Goal: Task Accomplishment & Management: Complete application form

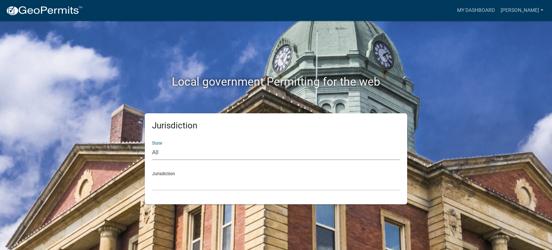
click at [182, 150] on select "All [US_STATE] [US_STATE] [US_STATE] [US_STATE] [US_STATE] [US_STATE] [US_STATE…" at bounding box center [276, 152] width 248 height 15
select select "[US_STATE]"
click at [152, 145] on select "All [US_STATE] [US_STATE] [US_STATE] [US_STATE] [US_STATE] [US_STATE] [US_STATE…" at bounding box center [276, 152] width 248 height 15
click at [171, 185] on select "[GEOGRAPHIC_DATA], [US_STATE] [GEOGRAPHIC_DATA], [US_STATE] [GEOGRAPHIC_DATA], …" at bounding box center [276, 183] width 248 height 15
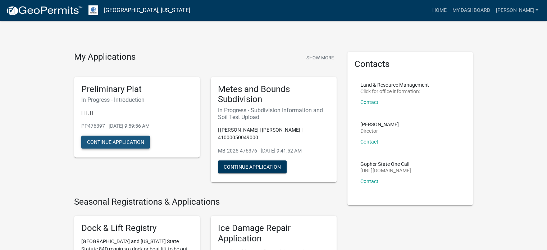
click at [118, 144] on button "Continue Application" at bounding box center [115, 142] width 69 height 13
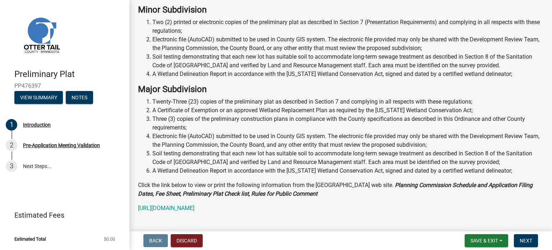
scroll to position [180, 0]
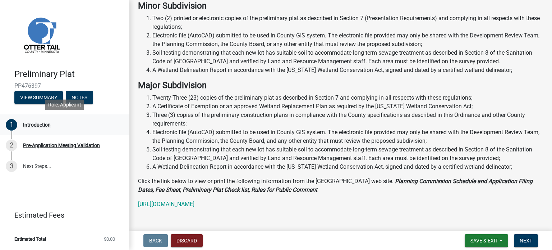
click at [36, 123] on div "Introduction" at bounding box center [37, 124] width 28 height 5
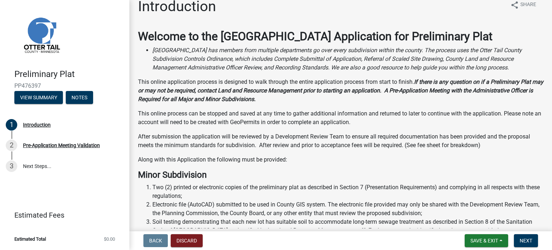
scroll to position [0, 0]
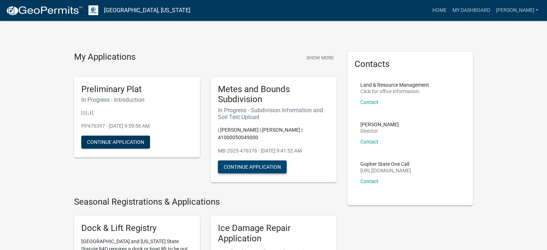
click at [273, 166] on button "Continue Application" at bounding box center [252, 166] width 69 height 13
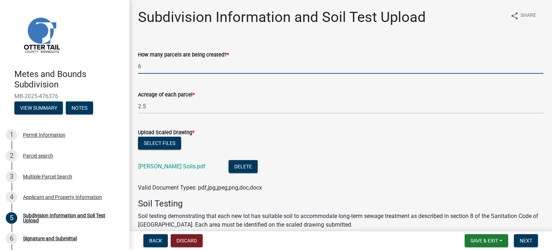
click at [146, 67] on input "6" at bounding box center [340, 66] width 405 height 15
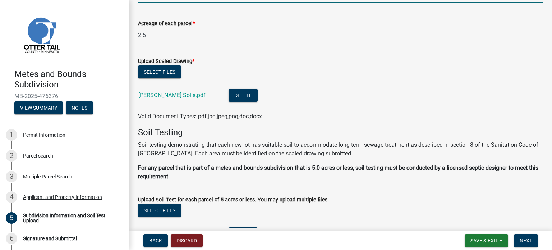
scroll to position [36, 0]
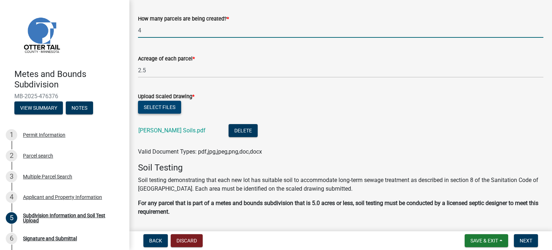
type input "4"
click at [161, 105] on button "Select files" at bounding box center [159, 107] width 43 height 13
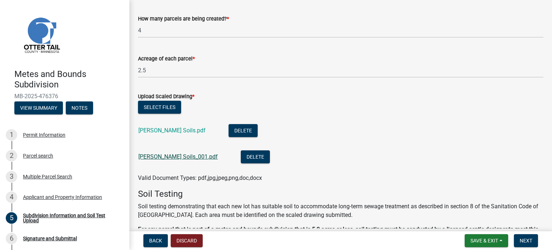
click at [171, 156] on link "Dan Ness Soils_001.pdf" at bounding box center [177, 156] width 79 height 7
click at [229, 129] on button "Delete" at bounding box center [243, 130] width 29 height 13
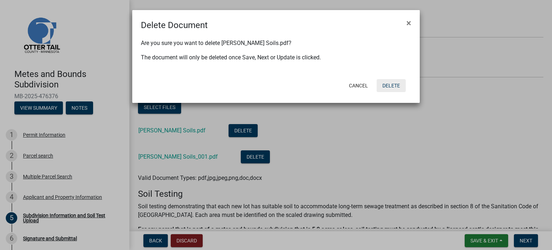
click at [385, 85] on button "Delete" at bounding box center [391, 85] width 29 height 13
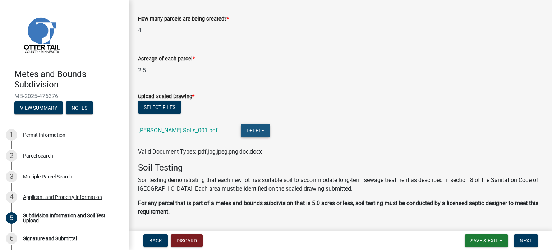
click at [247, 132] on button "Delete" at bounding box center [255, 130] width 29 height 13
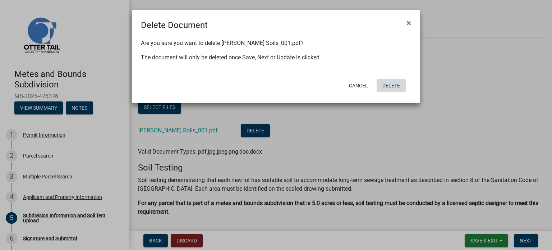
click at [390, 84] on button "Delete" at bounding box center [391, 85] width 29 height 13
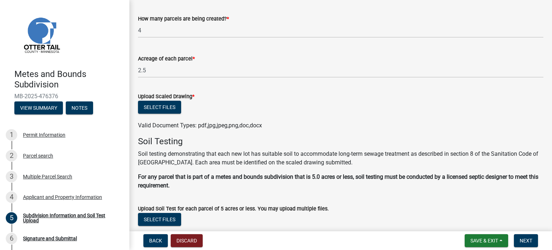
scroll to position [0, 0]
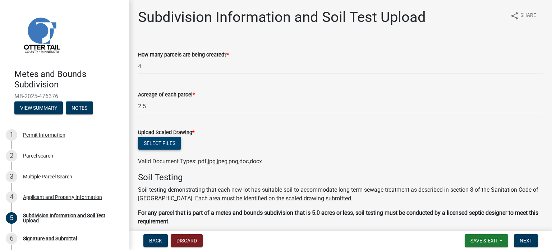
click at [155, 142] on button "Select files" at bounding box center [159, 143] width 43 height 13
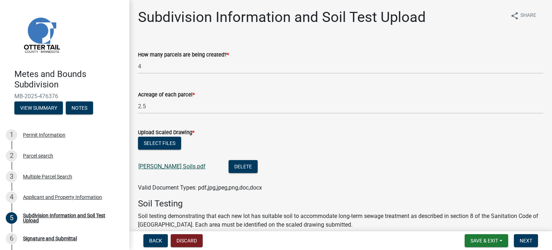
click at [162, 166] on link "[PERSON_NAME] Soils.pdf" at bounding box center [171, 166] width 67 height 7
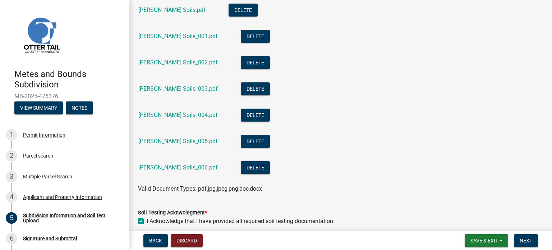
scroll to position [252, 0]
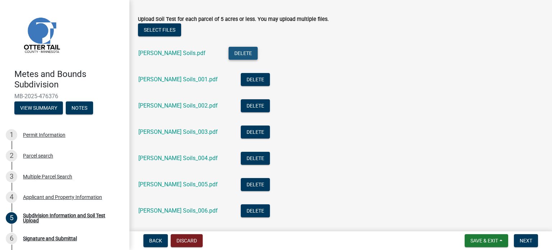
click at [229, 52] on button "Delete" at bounding box center [243, 53] width 29 height 13
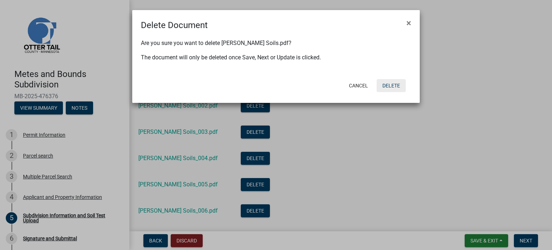
click at [395, 83] on button "Delete" at bounding box center [391, 85] width 29 height 13
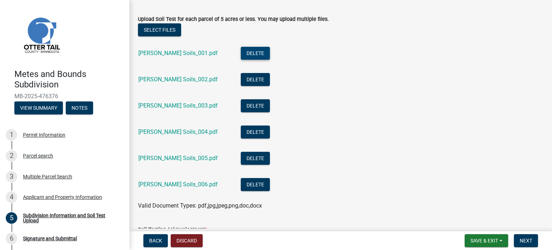
click at [241, 53] on button "Delete" at bounding box center [255, 53] width 29 height 13
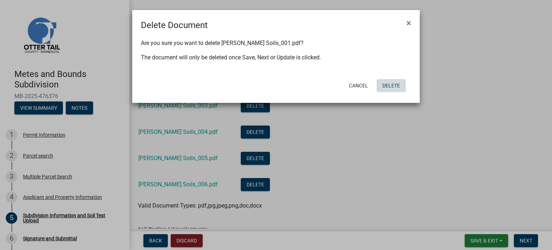
click at [394, 84] on button "Delete" at bounding box center [391, 85] width 29 height 13
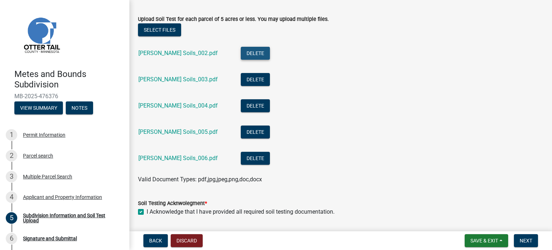
click at [245, 52] on button "Delete" at bounding box center [255, 53] width 29 height 13
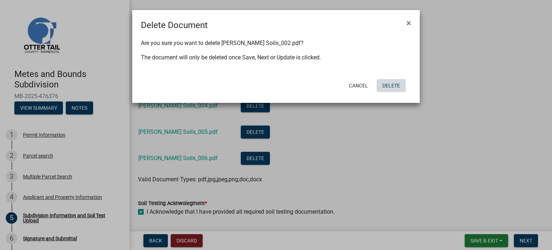
click at [393, 86] on button "Delete" at bounding box center [391, 85] width 29 height 13
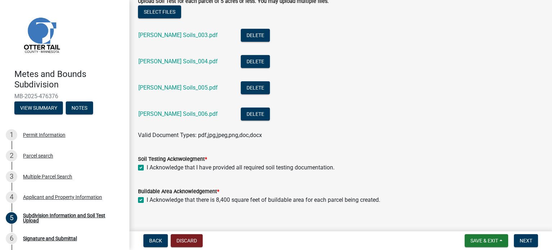
scroll to position [280, 0]
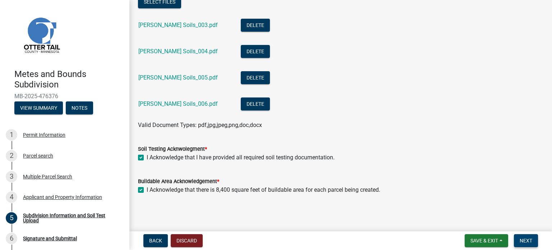
click at [522, 241] on span "Next" at bounding box center [526, 241] width 13 height 6
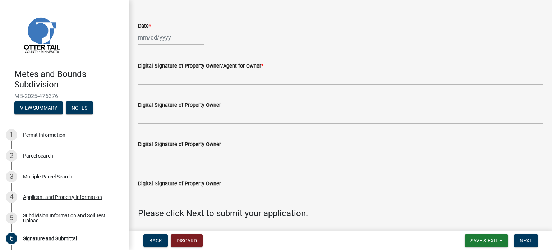
scroll to position [0, 0]
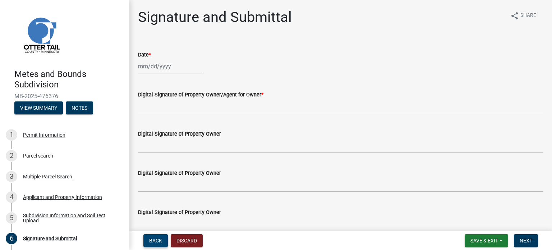
click at [159, 241] on span "Back" at bounding box center [155, 241] width 13 height 6
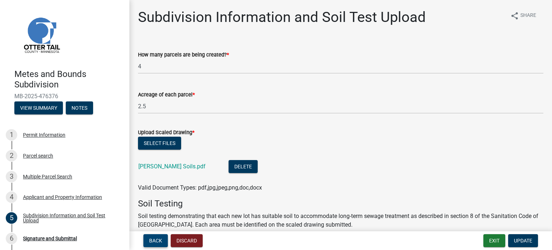
click at [153, 238] on span "Back" at bounding box center [155, 241] width 13 height 6
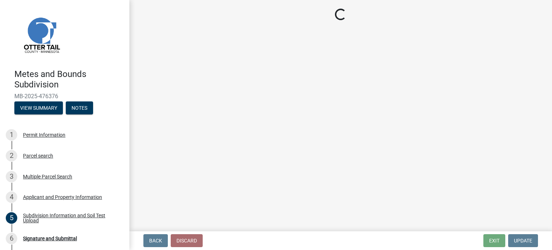
select select "4cde1ecc-617e-461d-a692-fcea925470b8"
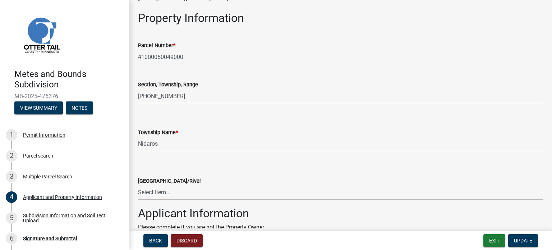
scroll to position [395, 0]
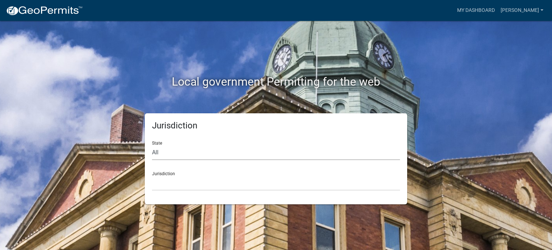
click at [226, 151] on select "All [US_STATE] [US_STATE] [US_STATE] [US_STATE] [US_STATE] [US_STATE] [US_STATE…" at bounding box center [276, 152] width 248 height 15
select select "[US_STATE]"
click at [152, 145] on select "All [US_STATE] [US_STATE] [US_STATE] [US_STATE] [US_STATE] [US_STATE] [US_STATE…" at bounding box center [276, 152] width 248 height 15
click at [199, 180] on select "[GEOGRAPHIC_DATA], [US_STATE] [GEOGRAPHIC_DATA], [US_STATE] [GEOGRAPHIC_DATA], …" at bounding box center [276, 183] width 248 height 15
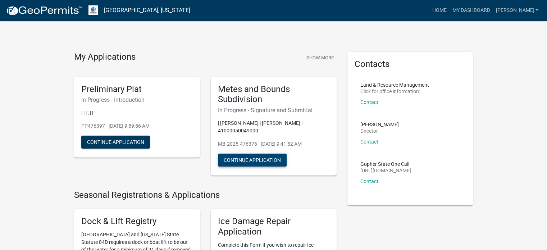
click at [243, 159] on button "Continue Application" at bounding box center [252, 159] width 69 height 13
click at [258, 160] on button "Continue Application" at bounding box center [252, 159] width 69 height 13
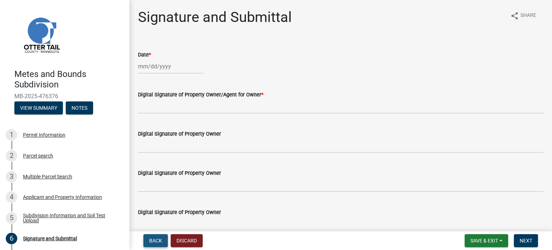
click at [159, 242] on span "Back" at bounding box center [155, 241] width 13 height 6
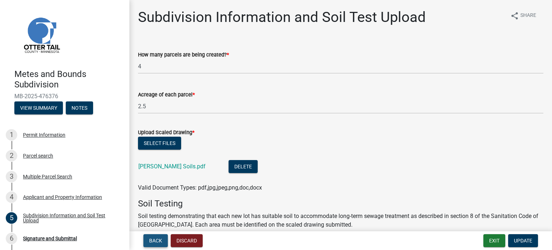
click at [157, 242] on span "Back" at bounding box center [155, 241] width 13 height 6
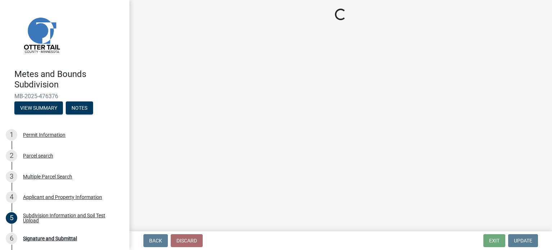
select select "4cde1ecc-617e-461d-a692-fcea925470b8"
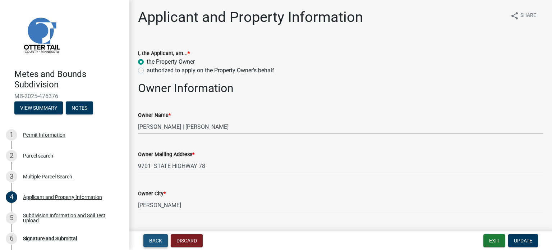
click at [157, 242] on span "Back" at bounding box center [155, 241] width 13 height 6
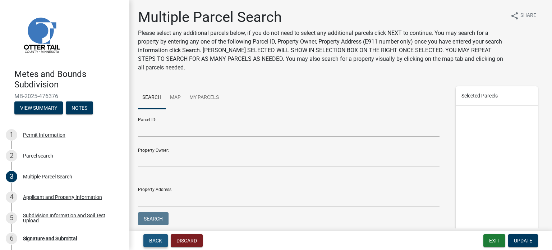
click at [157, 242] on span "Back" at bounding box center [155, 241] width 13 height 6
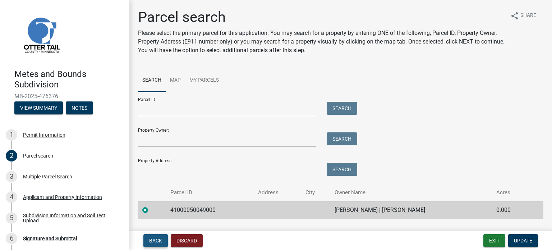
click at [157, 242] on span "Back" at bounding box center [155, 241] width 13 height 6
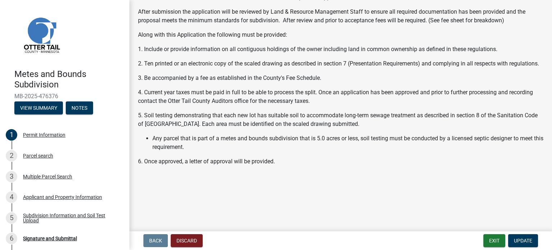
scroll to position [147, 0]
click at [526, 241] on span "Update" at bounding box center [523, 241] width 18 height 6
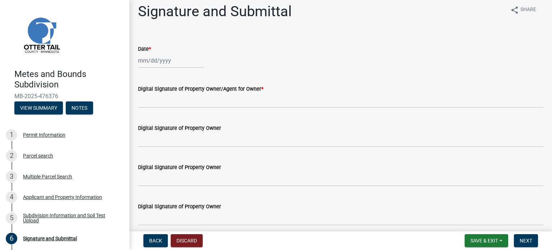
scroll to position [0, 0]
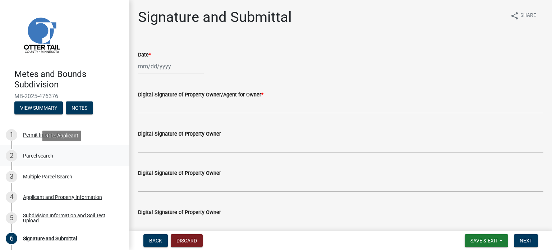
click at [48, 155] on div "Parcel search" at bounding box center [38, 155] width 30 height 5
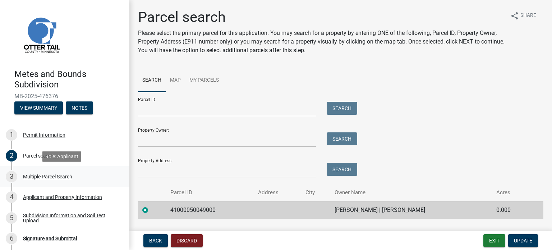
click at [54, 177] on div "Multiple Parcel Search" at bounding box center [47, 176] width 49 height 5
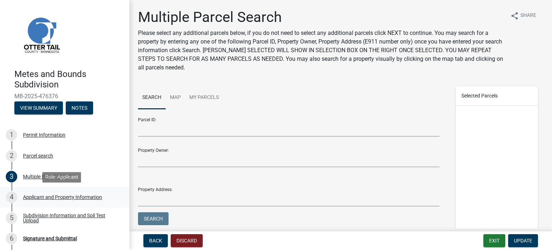
click at [60, 197] on div "Applicant and Property Information" at bounding box center [62, 196] width 79 height 5
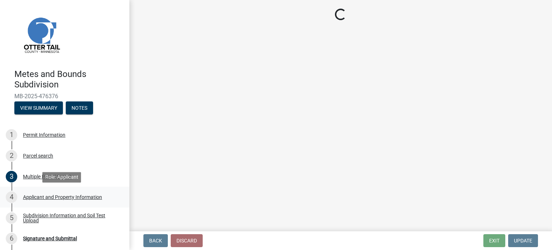
select select "4cde1ecc-617e-461d-a692-fcea925470b8"
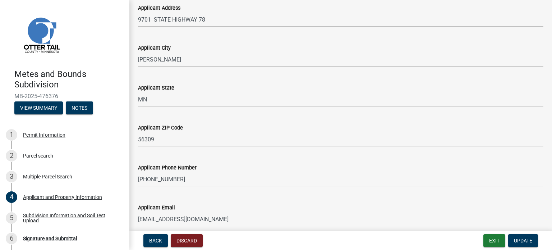
scroll to position [680, 0]
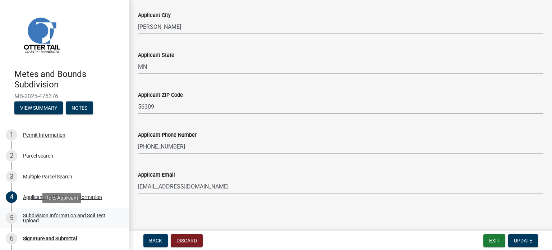
click at [83, 217] on div "Subdivision Information and Soil Test Upload" at bounding box center [70, 218] width 95 height 10
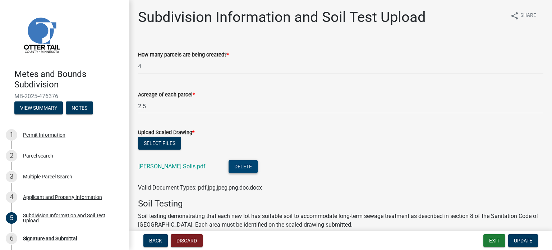
click at [231, 168] on button "Delete" at bounding box center [243, 166] width 29 height 13
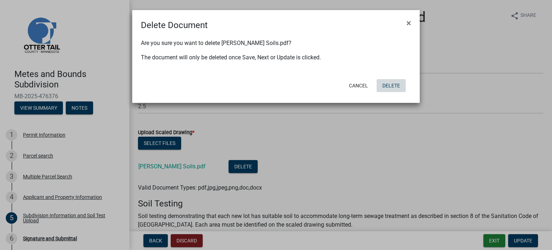
click at [391, 84] on button "Delete" at bounding box center [391, 85] width 29 height 13
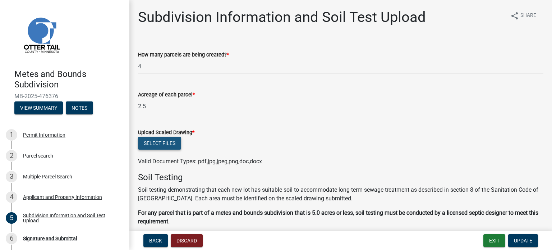
click at [166, 142] on button "Select files" at bounding box center [159, 143] width 43 height 13
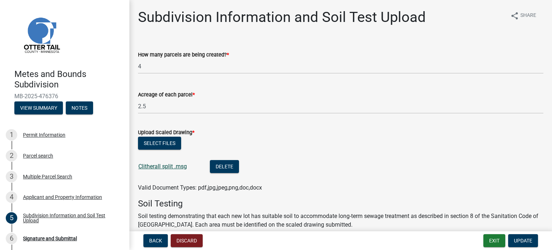
click at [164, 167] on link "Clitherall split .msg" at bounding box center [162, 166] width 49 height 7
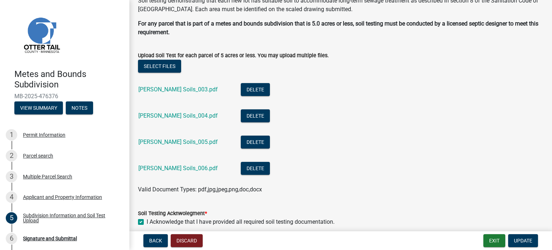
scroll to position [216, 0]
click at [244, 88] on button "Delete" at bounding box center [255, 89] width 29 height 13
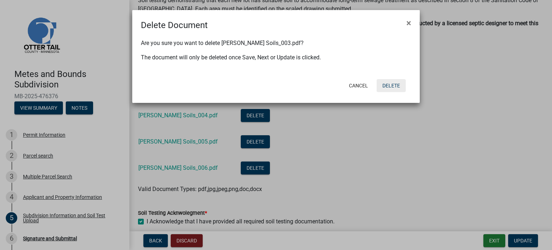
click at [391, 85] on button "Delete" at bounding box center [391, 85] width 29 height 13
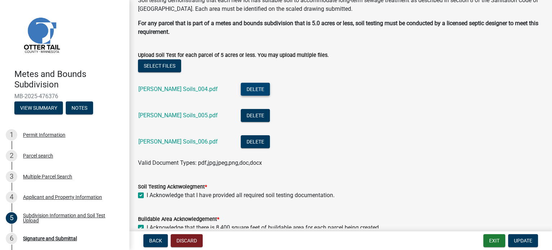
click at [241, 87] on button "Delete" at bounding box center [255, 89] width 29 height 13
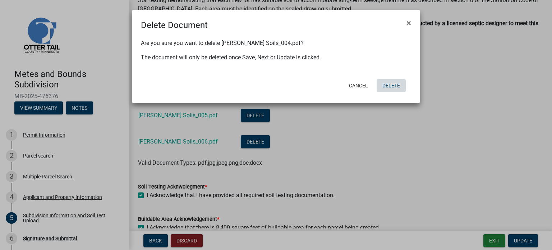
click at [397, 83] on button "Delete" at bounding box center [391, 85] width 29 height 13
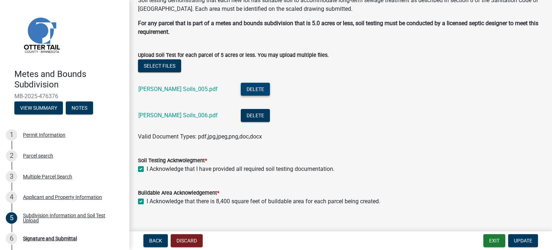
click at [243, 87] on button "Delete" at bounding box center [255, 89] width 29 height 13
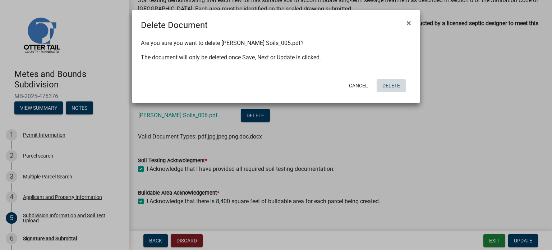
click at [394, 84] on button "Delete" at bounding box center [391, 85] width 29 height 13
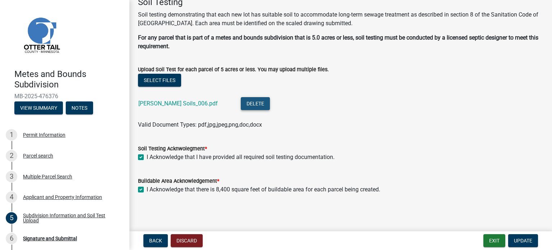
click at [241, 103] on button "Delete" at bounding box center [255, 103] width 29 height 13
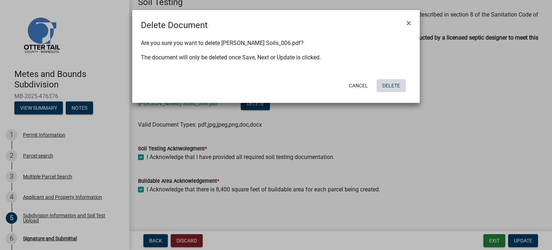
click at [396, 85] on button "Delete" at bounding box center [391, 85] width 29 height 13
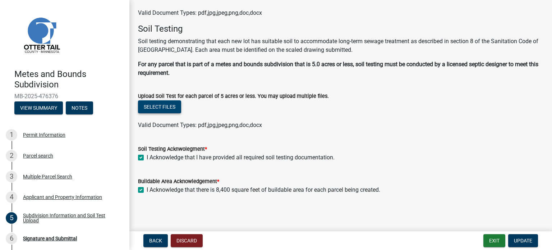
click at [169, 106] on button "Select files" at bounding box center [159, 106] width 43 height 13
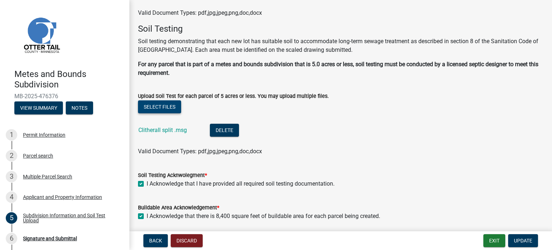
scroll to position [201, 0]
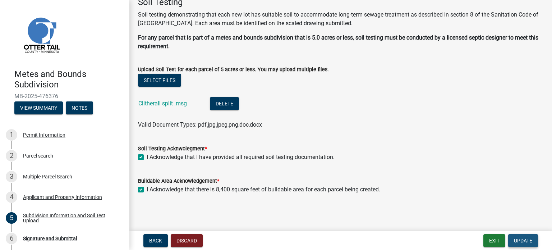
click at [526, 243] on span "Update" at bounding box center [523, 241] width 18 height 6
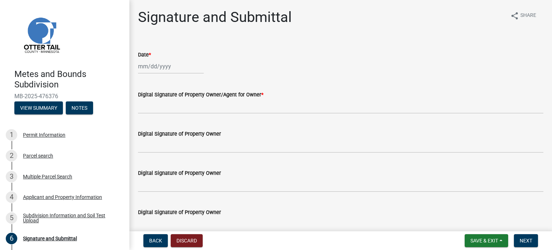
click at [170, 67] on div at bounding box center [171, 66] width 66 height 15
select select "9"
select select "2025"
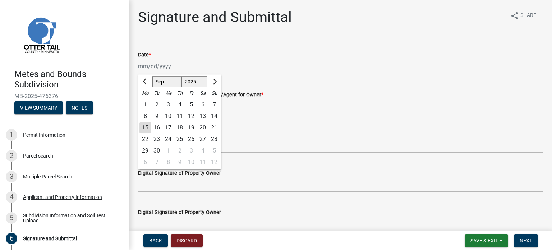
click at [144, 129] on div "15" at bounding box center [145, 128] width 12 height 12
type input "[DATE]"
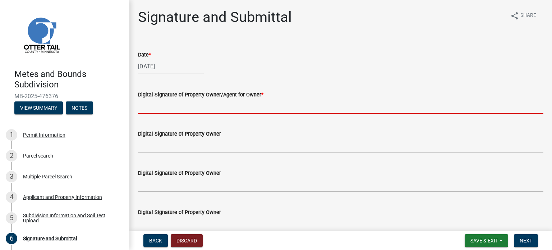
click at [182, 105] on input "Digital Signature of Property Owner/Agent for Owner *" at bounding box center [340, 106] width 405 height 15
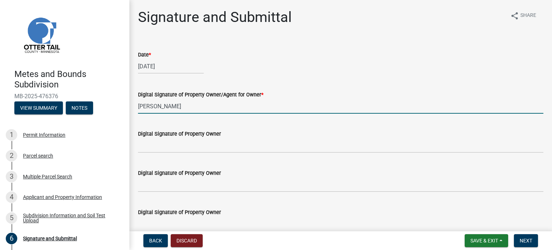
scroll to position [36, 0]
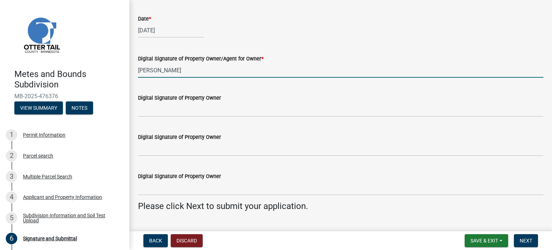
type input "[PERSON_NAME]"
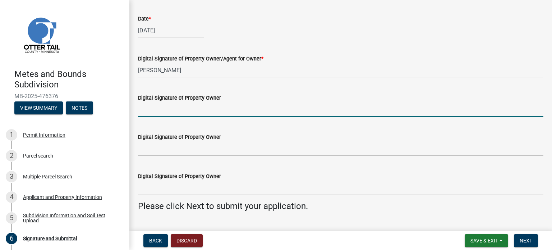
click at [160, 110] on input "Digital Signature of Property Owner" at bounding box center [340, 109] width 405 height 15
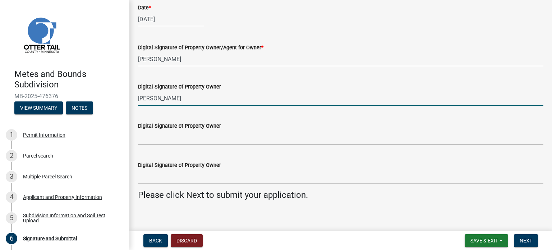
scroll to position [52, 0]
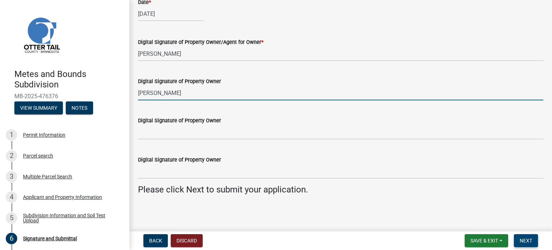
type input "[PERSON_NAME]"
click at [528, 241] on span "Next" at bounding box center [526, 241] width 13 height 6
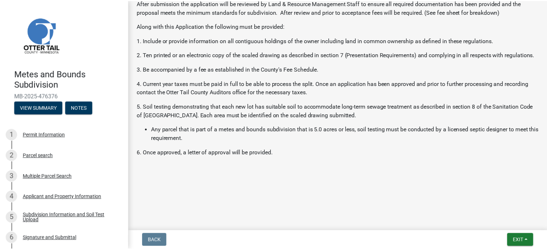
scroll to position [224, 0]
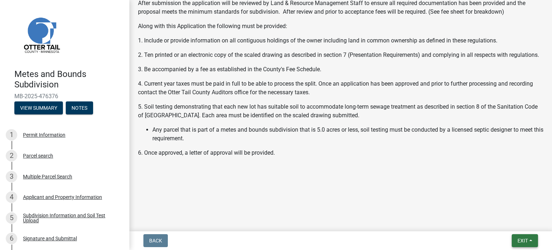
click at [531, 240] on button "Exit" at bounding box center [525, 240] width 26 height 13
click at [497, 221] on button "Save & Exit" at bounding box center [510, 221] width 58 height 17
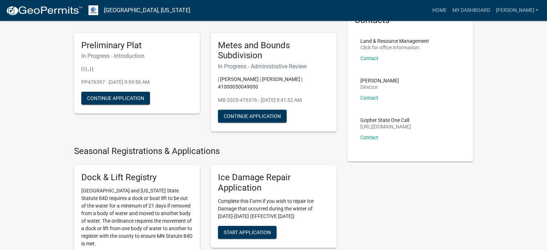
scroll to position [36, 0]
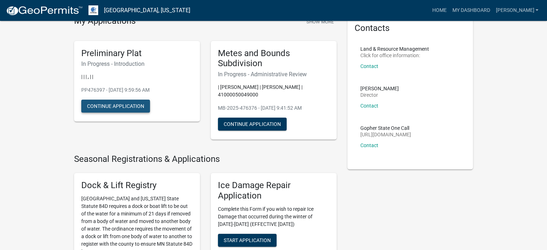
click at [120, 107] on button "Continue Application" at bounding box center [115, 106] width 69 height 13
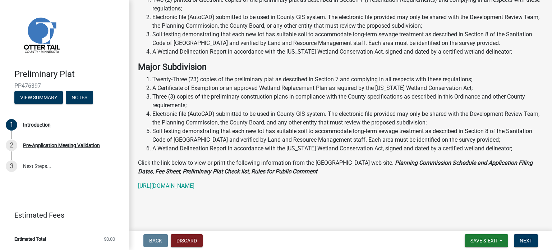
scroll to position [208, 0]
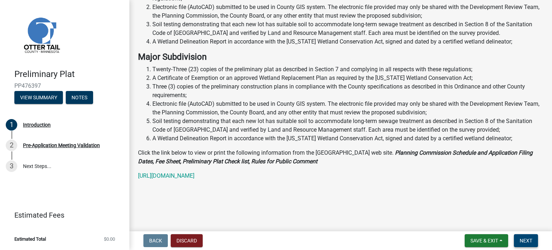
click at [531, 241] on span "Next" at bounding box center [526, 241] width 13 height 6
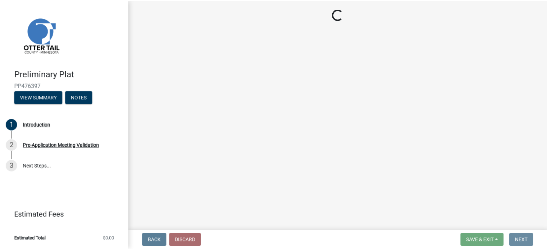
scroll to position [0, 0]
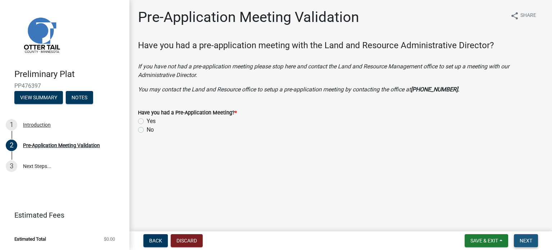
click at [529, 241] on span "Next" at bounding box center [526, 241] width 13 height 6
click at [529, 242] on span "Next" at bounding box center [526, 241] width 13 height 6
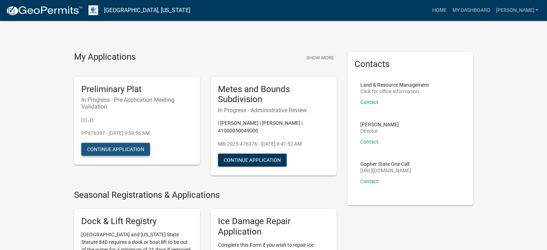
click at [129, 151] on button "Continue Application" at bounding box center [115, 149] width 69 height 13
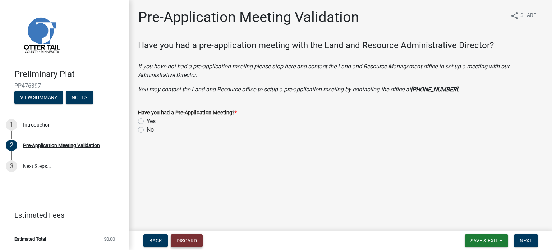
click at [183, 241] on button "Discard" at bounding box center [187, 240] width 32 height 13
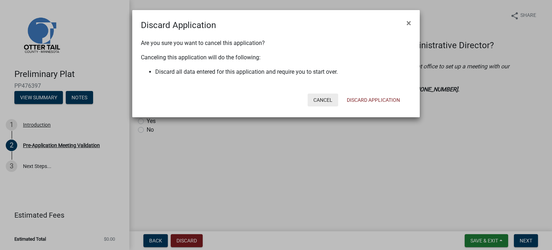
click at [322, 98] on button "Cancel" at bounding box center [323, 99] width 31 height 13
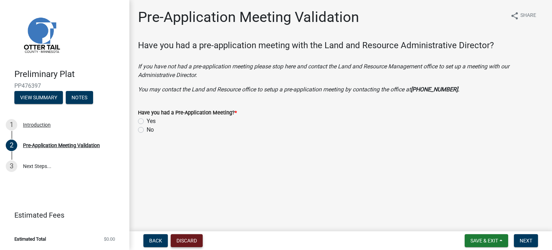
click at [189, 241] on button "Discard" at bounding box center [187, 240] width 32 height 13
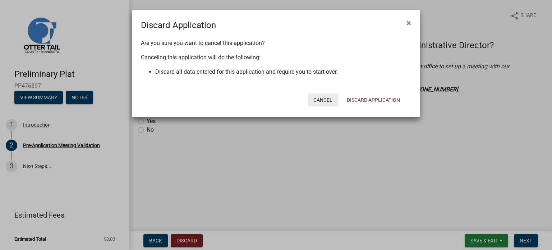
click at [325, 100] on button "Cancel" at bounding box center [323, 99] width 31 height 13
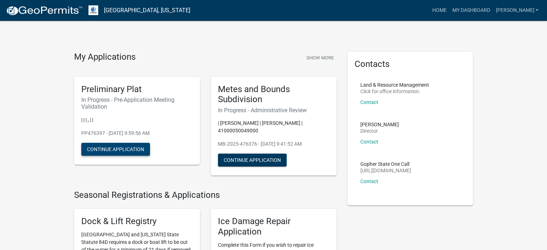
click at [122, 145] on button "Continue Application" at bounding box center [115, 149] width 69 height 13
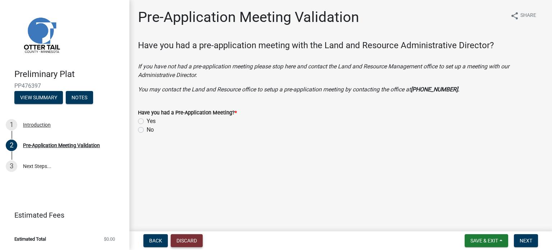
click at [189, 240] on button "Discard" at bounding box center [187, 240] width 32 height 13
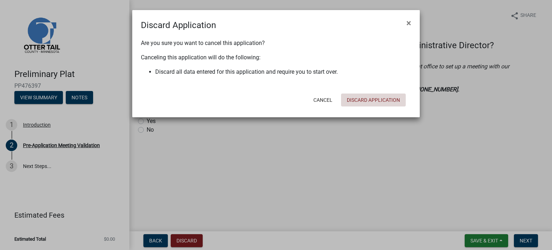
click at [376, 99] on button "Discard Application" at bounding box center [373, 99] width 65 height 13
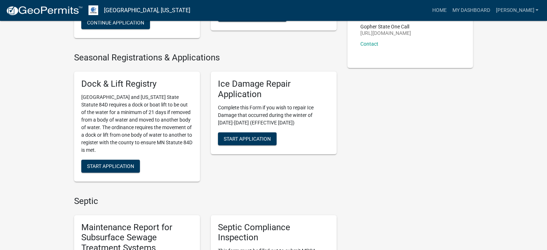
scroll to position [36, 0]
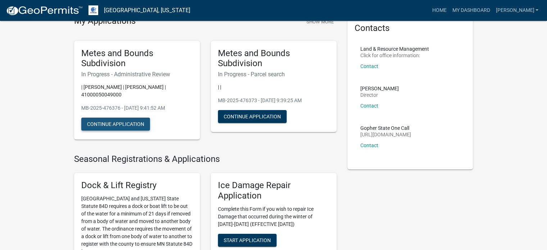
click at [134, 122] on button "Continue Application" at bounding box center [115, 124] width 69 height 13
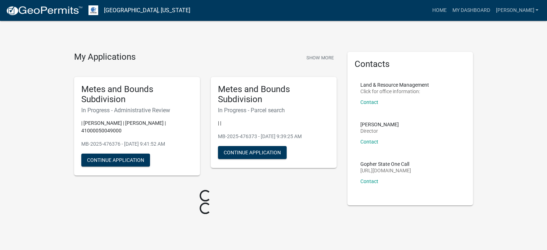
scroll to position [36, 0]
